Goal: Task Accomplishment & Management: Manage account settings

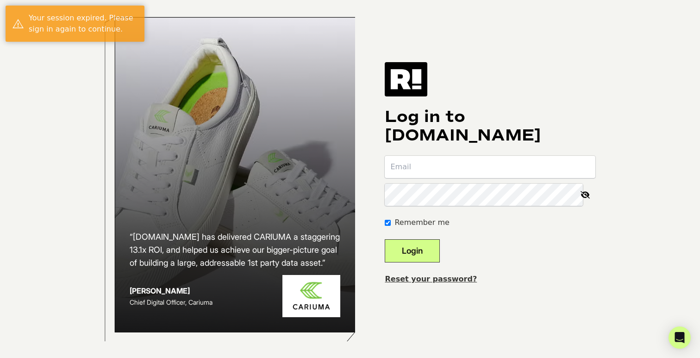
type input "jonathan@huegahouse.com"
click at [420, 258] on button "Login" at bounding box center [412, 250] width 55 height 23
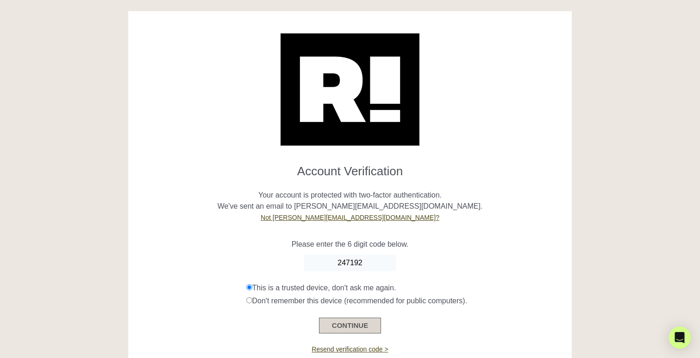
type input "247192"
click at [352, 326] on button "CONTINUE" at bounding box center [350, 325] width 62 height 16
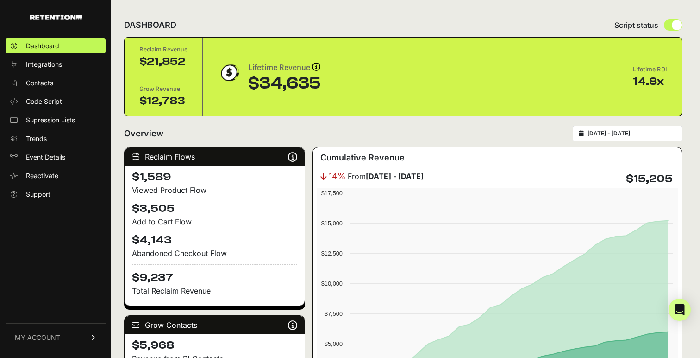
click at [52, 56] on ul "Dashboard Integrations Contacts Code Script Supression Lists Trends Event Detai…" at bounding box center [56, 119] width 100 height 163
click at [52, 62] on span "Integrations" at bounding box center [44, 64] width 36 height 9
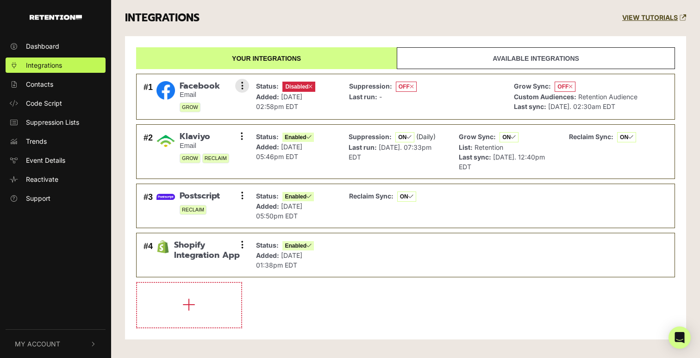
click at [560, 89] on span "OFF" at bounding box center [565, 87] width 21 height 10
click at [240, 85] on button at bounding box center [242, 86] width 14 height 14
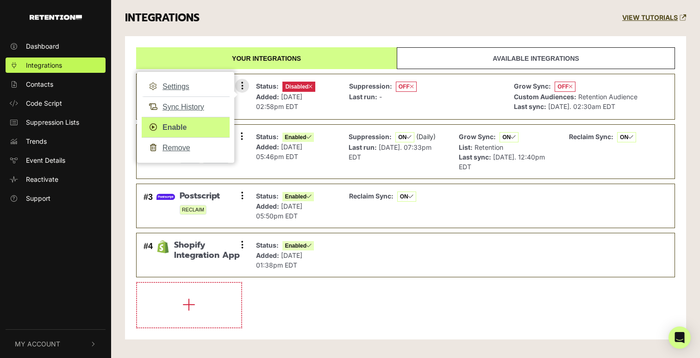
click at [189, 127] on link "Enable" at bounding box center [186, 127] width 88 height 21
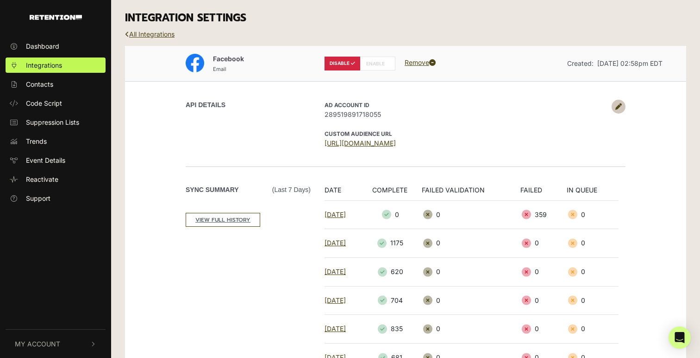
click at [614, 102] on link at bounding box center [619, 107] width 14 height 14
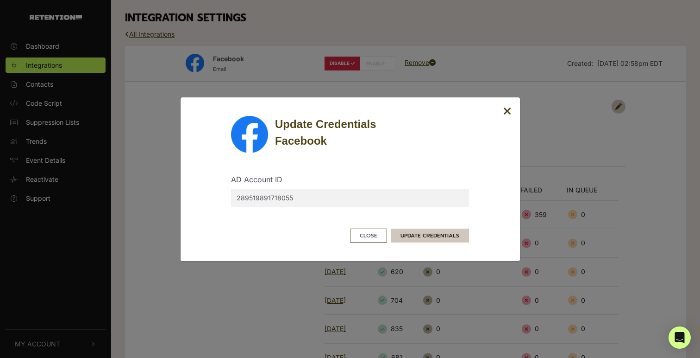
click at [435, 234] on button "UPDATE CREDENTIALS" at bounding box center [430, 235] width 78 height 14
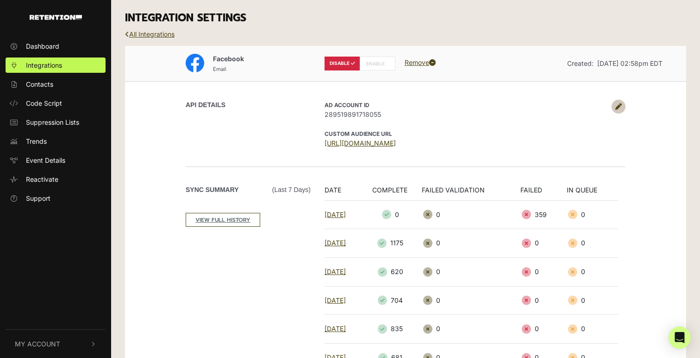
click at [376, 61] on label "ENABLE" at bounding box center [378, 63] width 36 height 14
radio input "false"
radio input "true"
